Goal: Find specific page/section: Find specific page/section

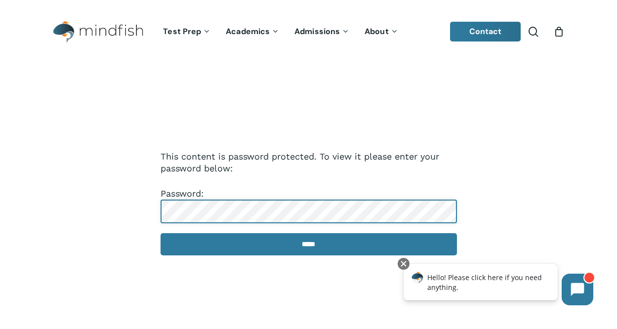
click at [161, 233] on input "*****" at bounding box center [309, 244] width 296 height 22
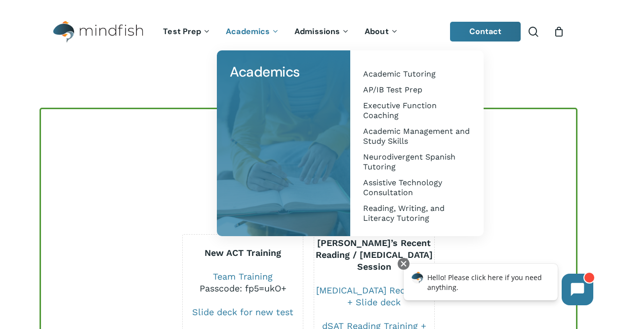
click at [268, 28] on span "Academics" at bounding box center [248, 31] width 44 height 10
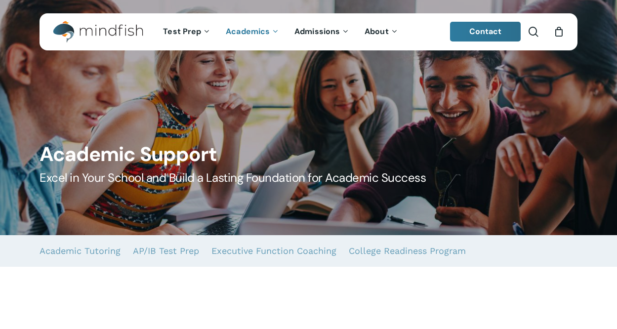
scroll to position [0, 0]
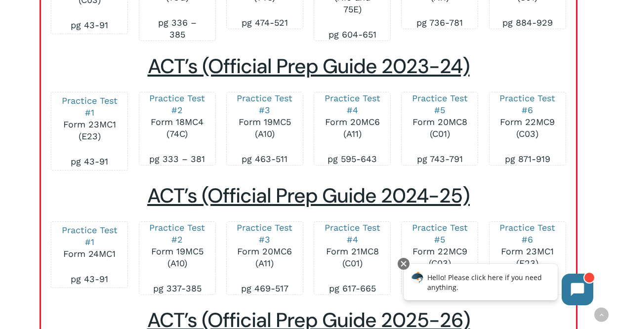
scroll to position [2335, 0]
